Goal: Find specific page/section: Find specific page/section

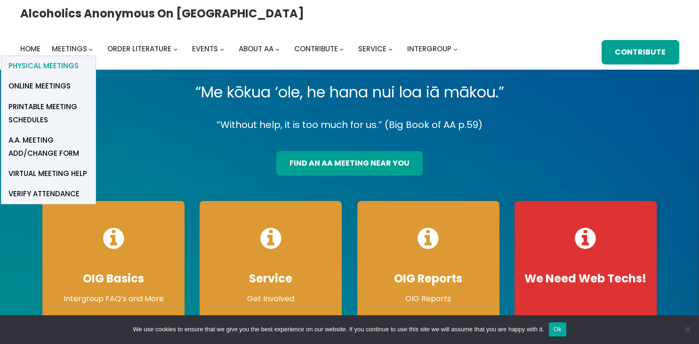
click at [79, 59] on span "Physical Meetings" at bounding box center [43, 65] width 70 height 13
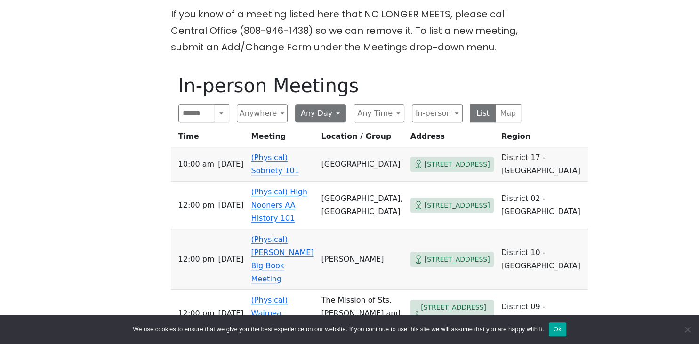
scroll to position [447, 0]
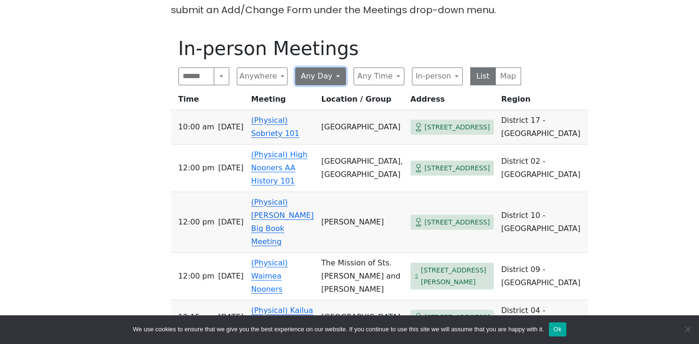
click at [332, 67] on button "Any Day" at bounding box center [320, 76] width 51 height 18
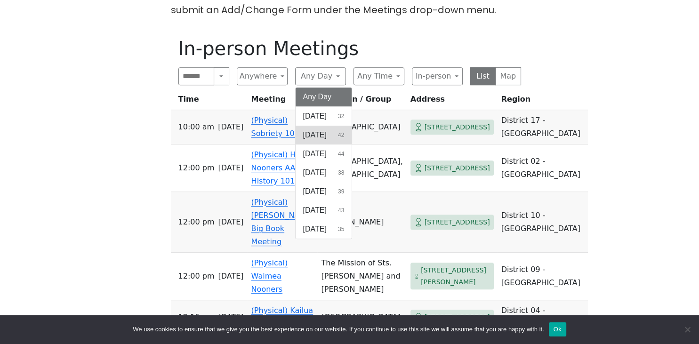
click at [314, 129] on span "[DATE]" at bounding box center [315, 134] width 24 height 11
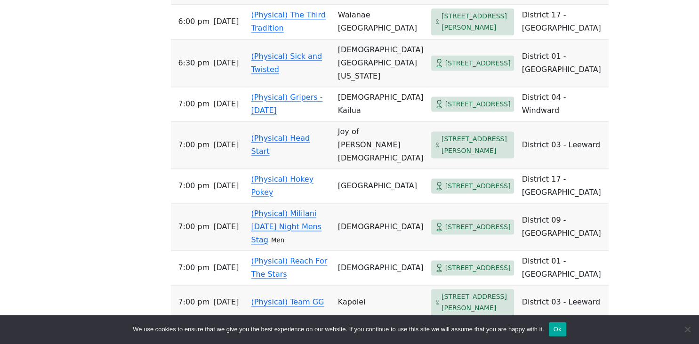
scroll to position [1242, 0]
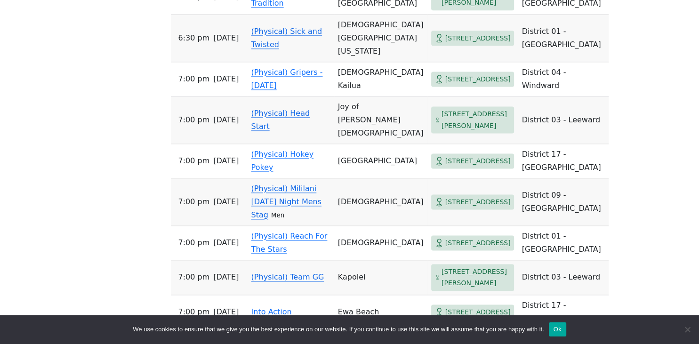
click at [334, 144] on td "Joy of [PERSON_NAME][DEMOGRAPHIC_DATA]" at bounding box center [380, 120] width 93 height 48
